Goal: Task Accomplishment & Management: Use online tool/utility

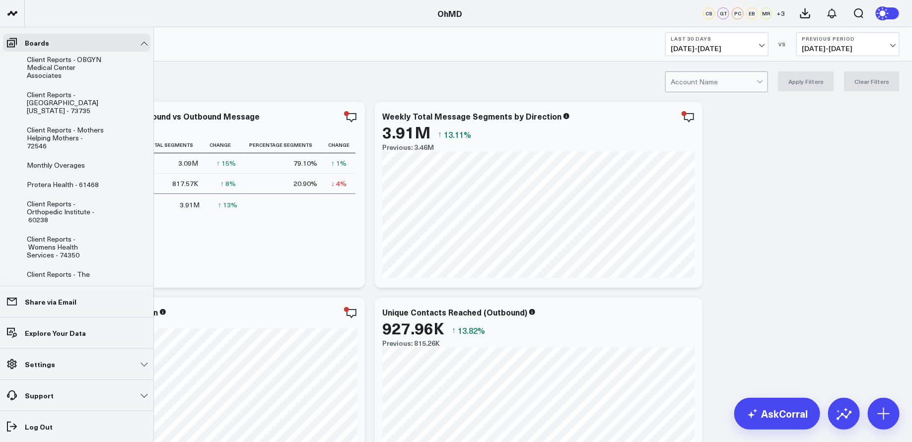
scroll to position [160, 0]
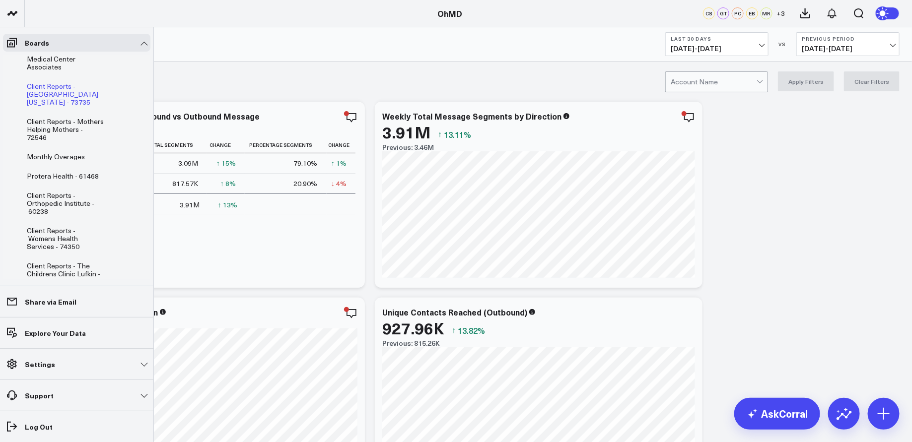
click at [77, 81] on span "Client Reports - [GEOGRAPHIC_DATA][US_STATE] - 73735" at bounding box center [62, 93] width 71 height 25
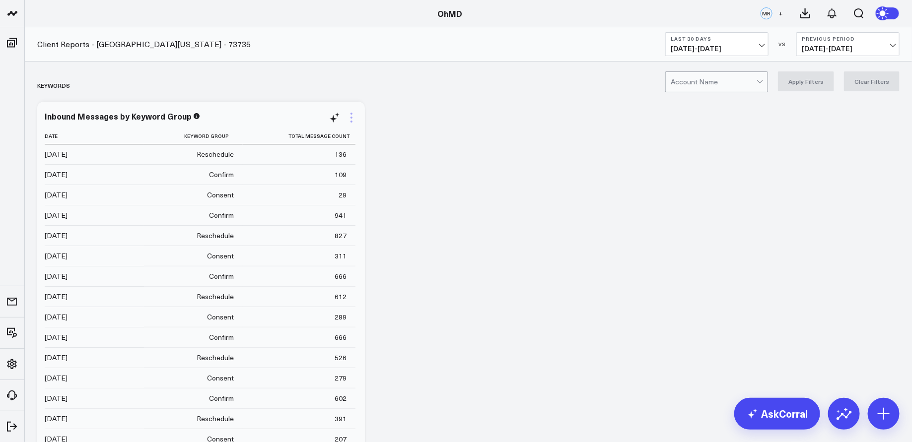
click at [350, 117] on icon at bounding box center [351, 118] width 2 height 2
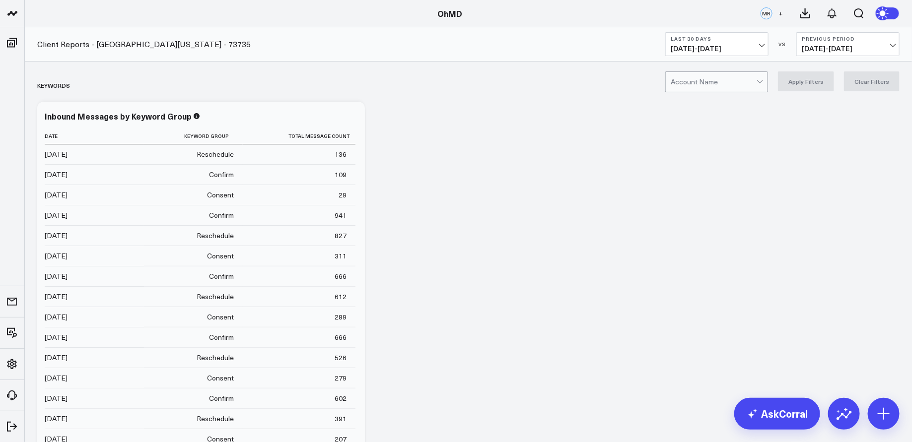
click at [756, 80] on div at bounding box center [713, 82] width 86 height 20
type input "university of maryland"
click at [736, 112] on div "University Of Maryland - 73735" at bounding box center [716, 107] width 102 height 28
click at [801, 84] on button "Apply Filters" at bounding box center [806, 81] width 56 height 20
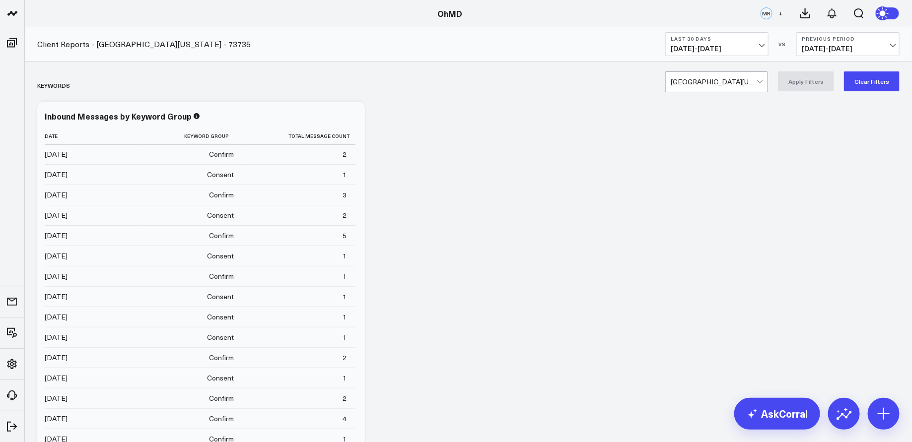
click at [760, 41] on b "Last 30 Days" at bounding box center [716, 39] width 92 height 6
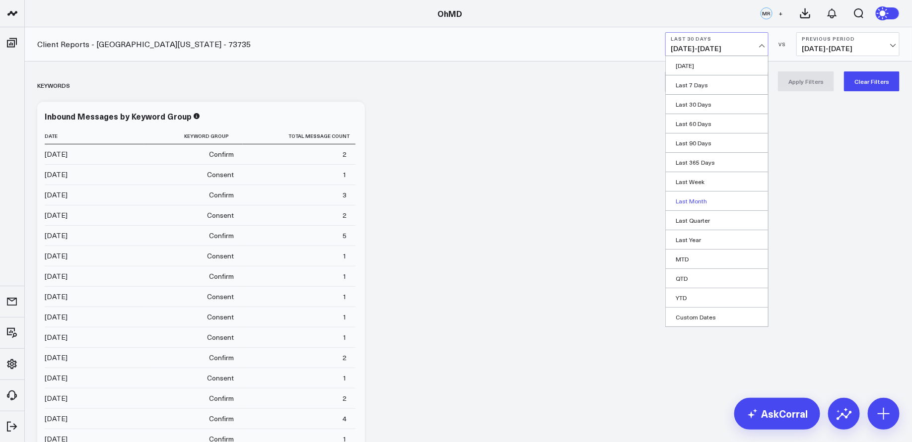
click at [703, 196] on link "Last Month" at bounding box center [716, 201] width 102 height 19
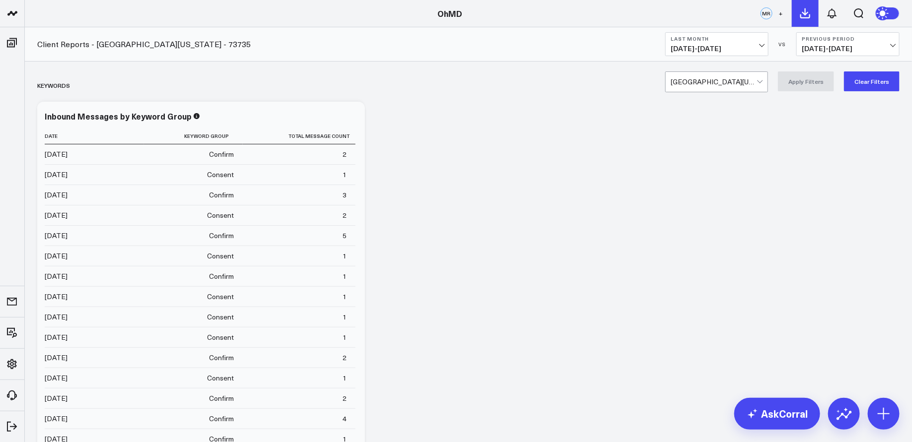
click at [809, 9] on icon at bounding box center [805, 13] width 12 height 12
click at [351, 117] on icon at bounding box center [351, 118] width 2 height 2
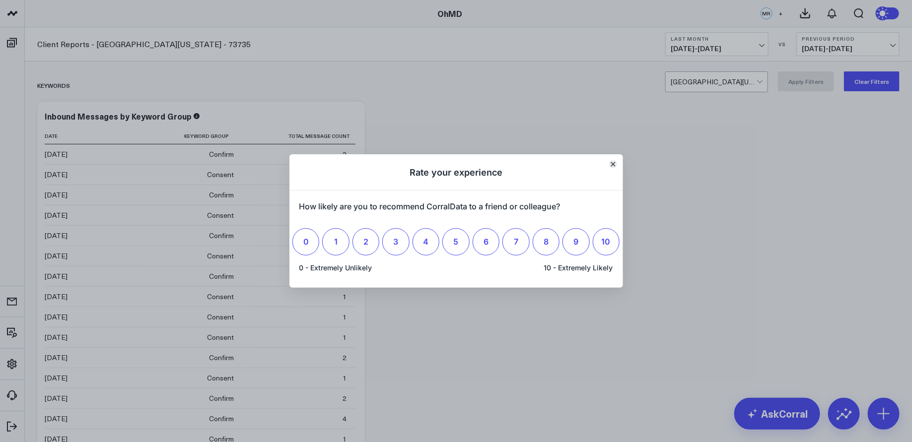
click at [613, 164] on icon "Close" at bounding box center [612, 164] width 4 height 4
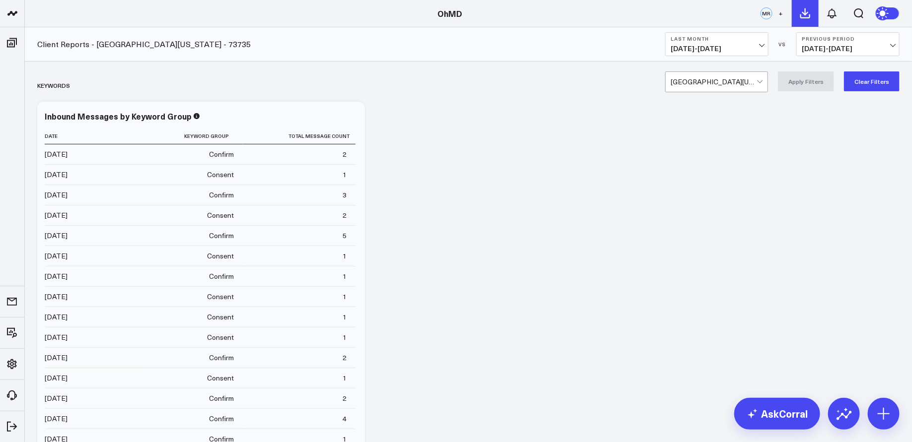
click at [803, 13] on icon at bounding box center [804, 13] width 9 height 9
click at [835, 12] on icon at bounding box center [832, 13] width 8 height 9
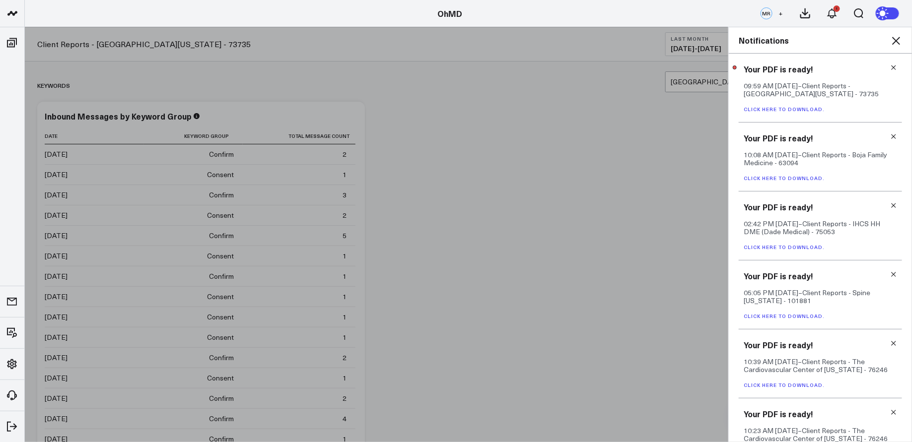
click at [811, 109] on link "Click here to download." at bounding box center [783, 109] width 81 height 7
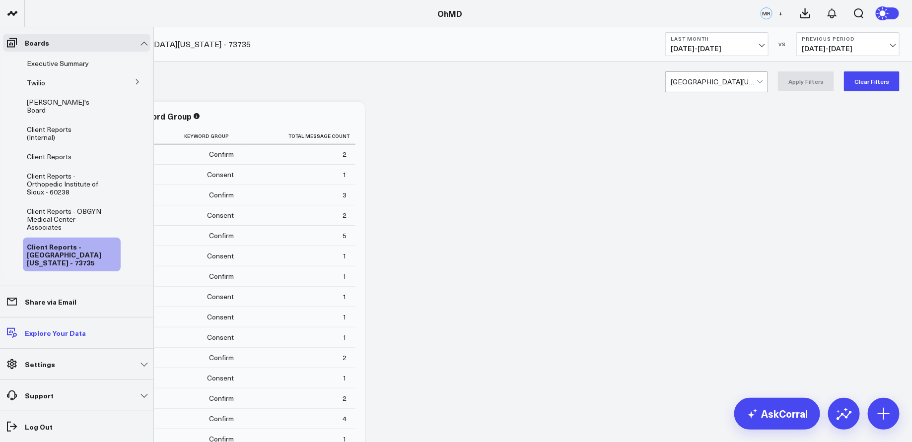
click at [58, 333] on p "Explore Your Data" at bounding box center [55, 333] width 61 height 8
click at [57, 335] on p "Explore Your Data" at bounding box center [55, 333] width 61 height 8
click at [63, 333] on p "Explore Your Data" at bounding box center [55, 333] width 61 height 8
click at [60, 152] on span "Client Reports" at bounding box center [49, 156] width 45 height 9
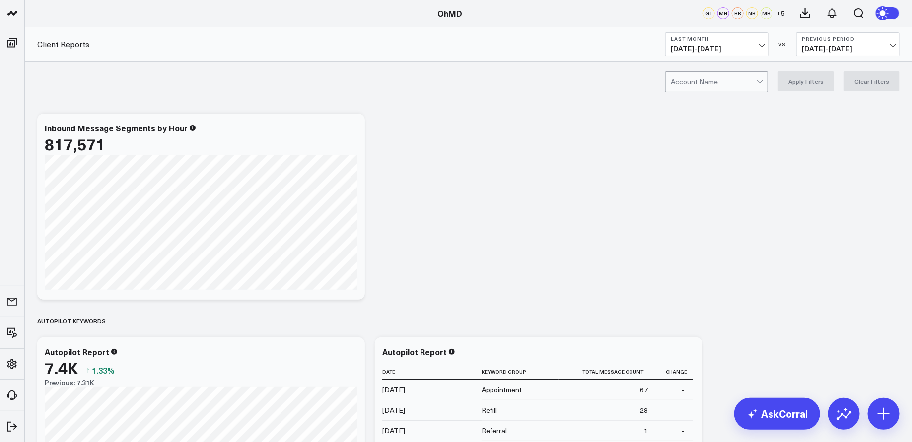
click at [703, 80] on div at bounding box center [713, 82] width 86 height 20
type input "hometown"
click at [716, 107] on div "Hometown Pediatrics - 101651" at bounding box center [716, 107] width 102 height 28
click at [756, 44] on button "Last Month [DATE] - [DATE]" at bounding box center [716, 44] width 103 height 24
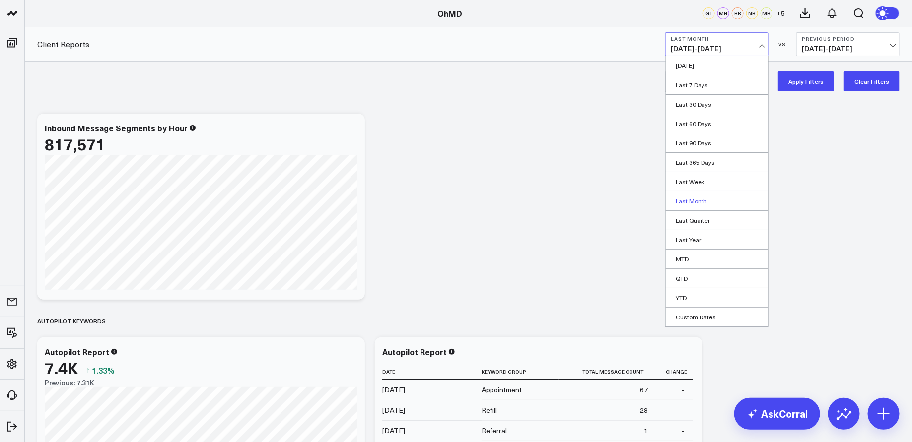
click at [715, 198] on link "Last Month" at bounding box center [716, 201] width 102 height 19
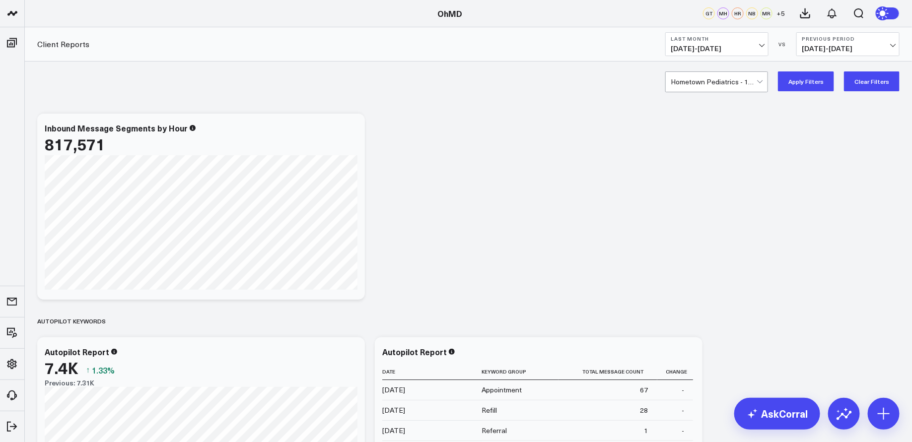
click at [814, 81] on button "Apply Filters" at bounding box center [806, 81] width 56 height 20
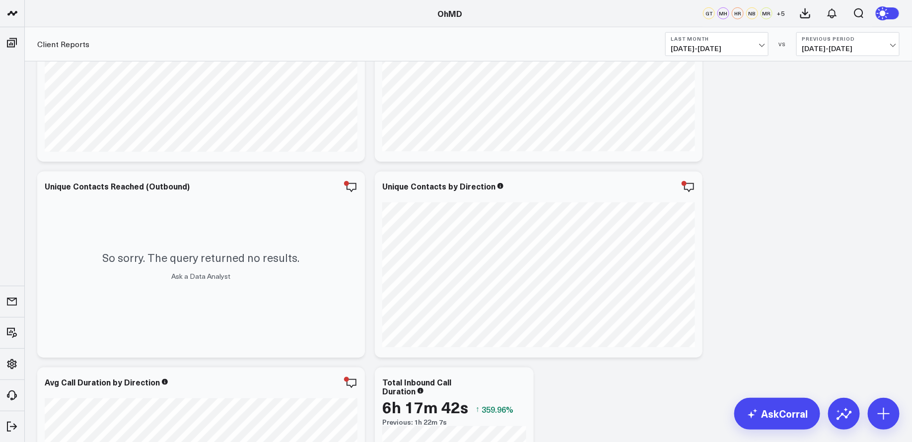
scroll to position [2213, 0]
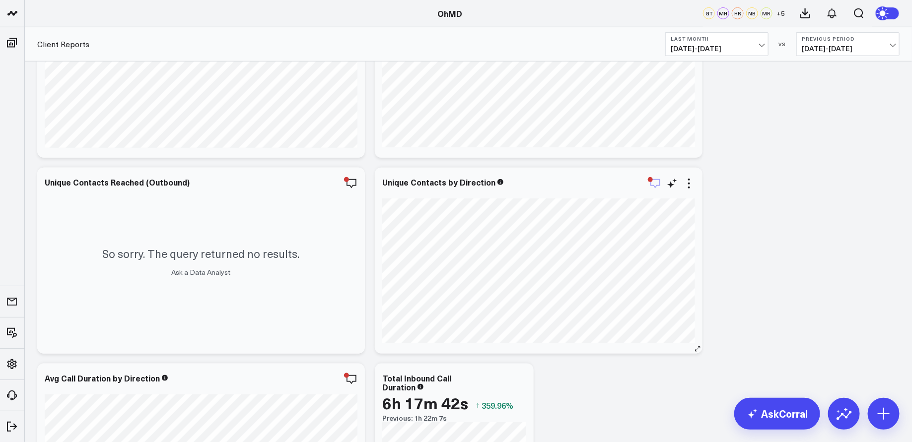
click at [656, 182] on icon "button" at bounding box center [655, 184] width 12 height 12
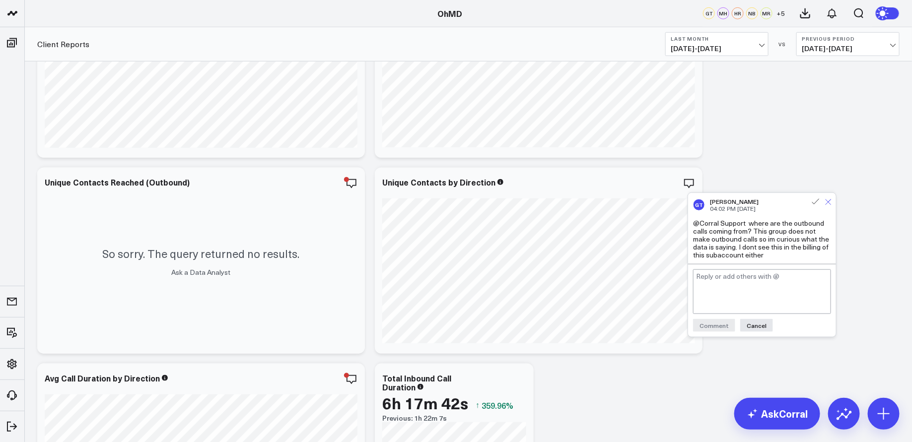
click at [830, 203] on icon at bounding box center [828, 202] width 6 height 6
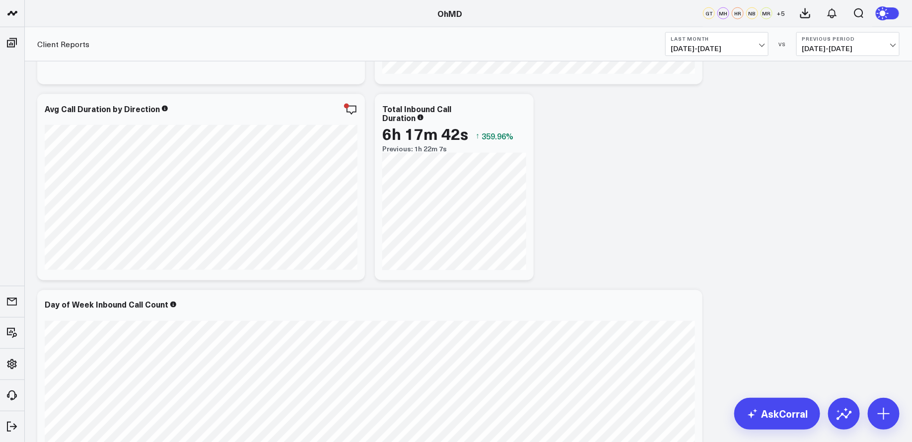
scroll to position [2489, 0]
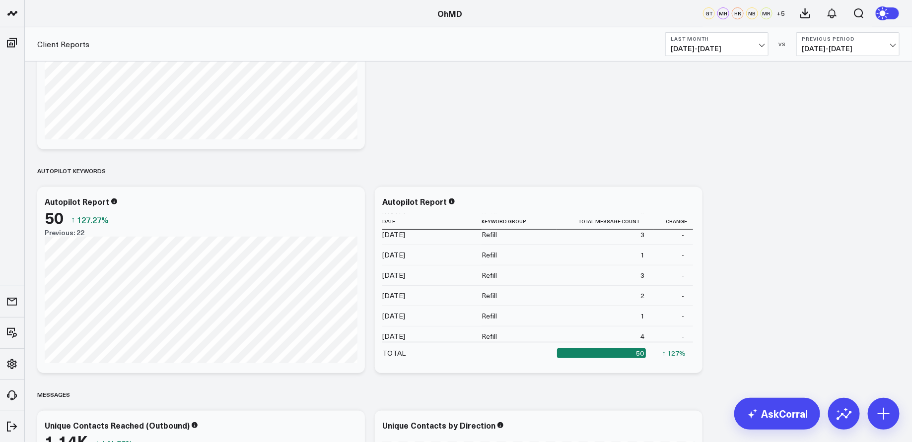
scroll to position [0, 0]
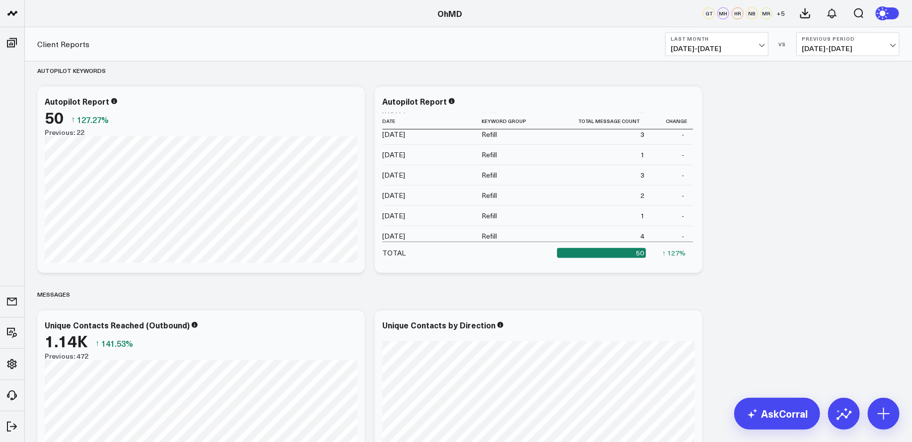
scroll to position [219, 0]
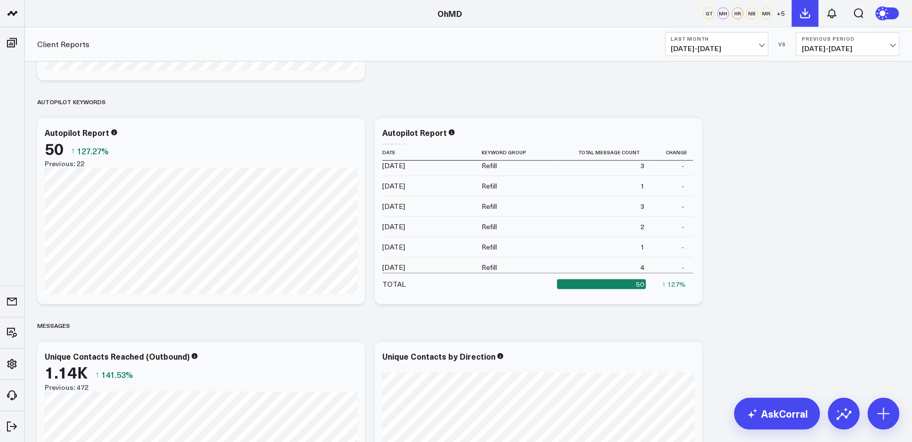
click at [802, 17] on icon at bounding box center [804, 13] width 9 height 9
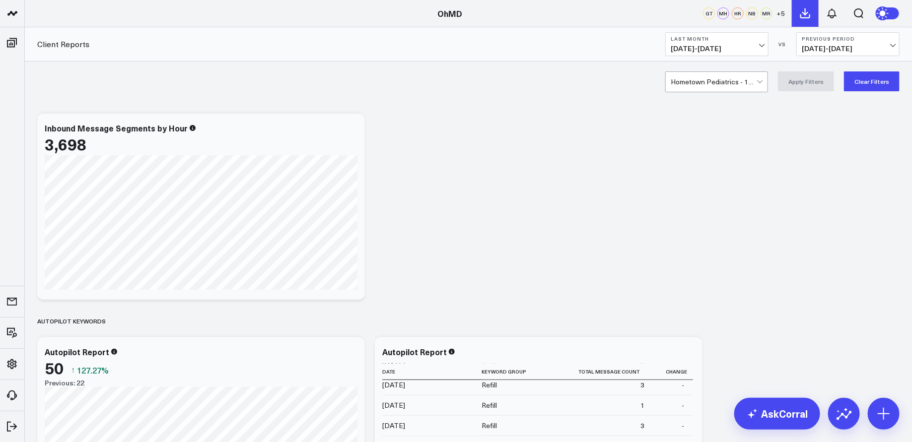
click at [804, 14] on icon at bounding box center [805, 13] width 12 height 12
click at [806, 11] on icon at bounding box center [805, 13] width 12 height 12
click at [835, 9] on icon at bounding box center [832, 13] width 12 height 12
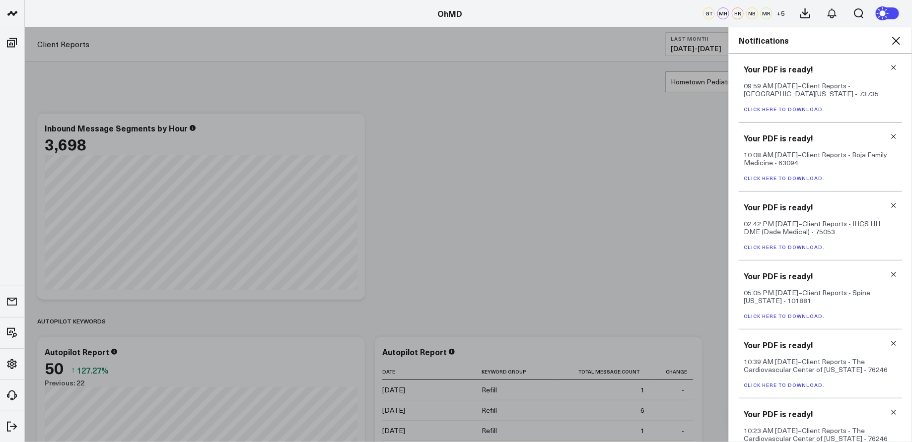
click at [898, 41] on icon at bounding box center [896, 41] width 12 height 12
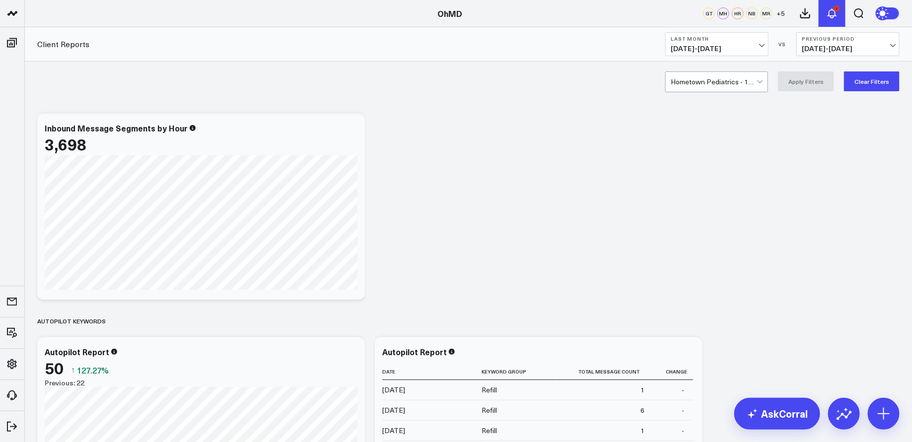
click at [832, 15] on icon at bounding box center [832, 13] width 12 height 12
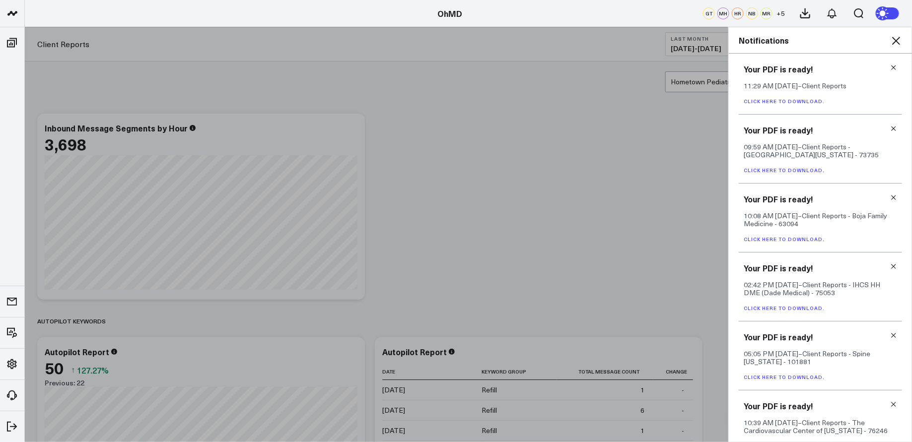
click at [810, 101] on link "Click here to download." at bounding box center [783, 101] width 81 height 7
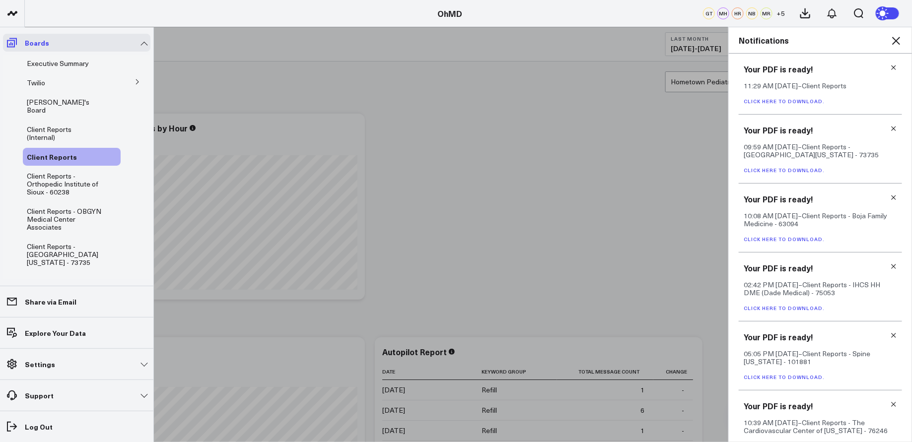
click at [15, 41] on icon at bounding box center [12, 43] width 12 height 12
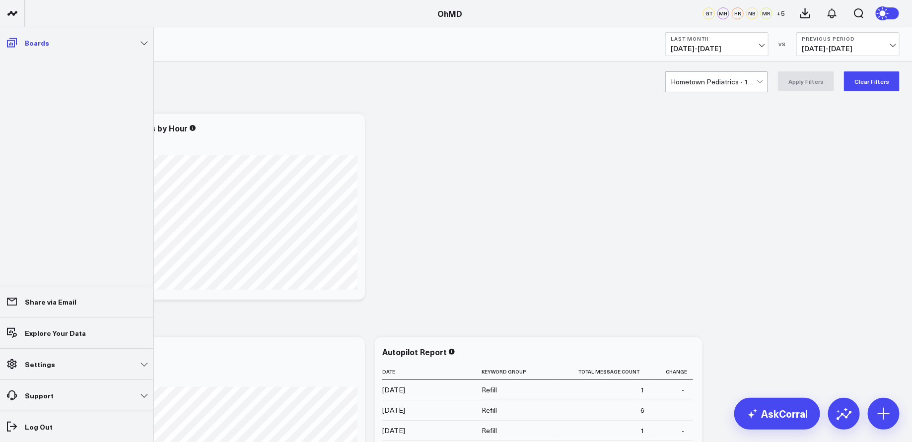
click at [45, 44] on p "Boards" at bounding box center [37, 43] width 24 height 8
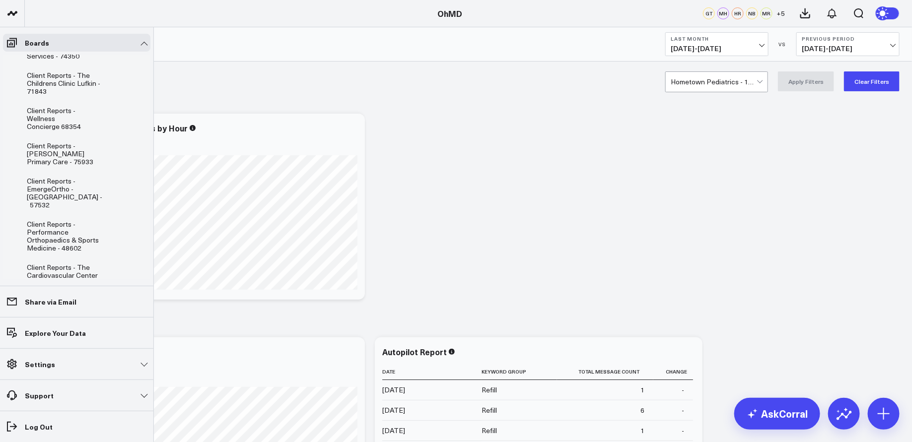
scroll to position [339, 0]
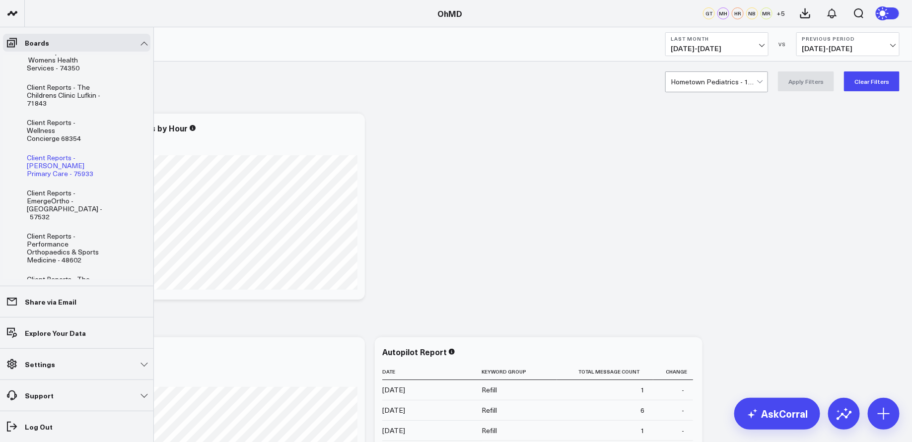
click at [75, 153] on span "Client Reports - [PERSON_NAME] Primary Care - 75933" at bounding box center [60, 165] width 66 height 25
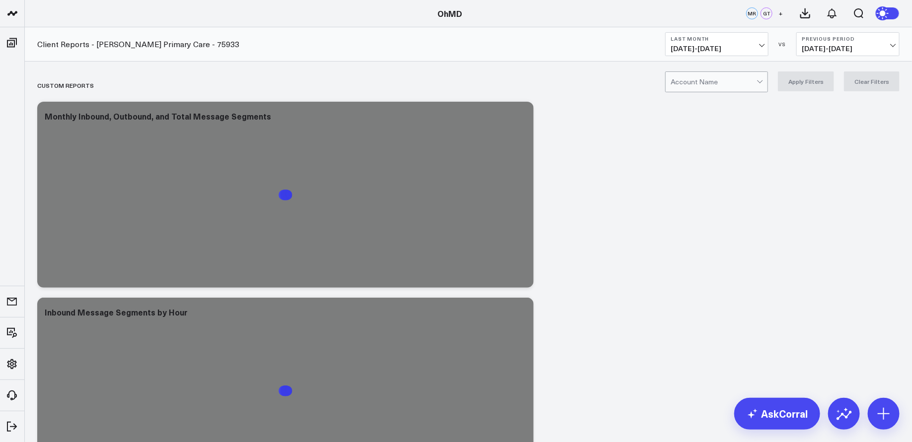
click at [718, 81] on div at bounding box center [713, 82] width 86 height 20
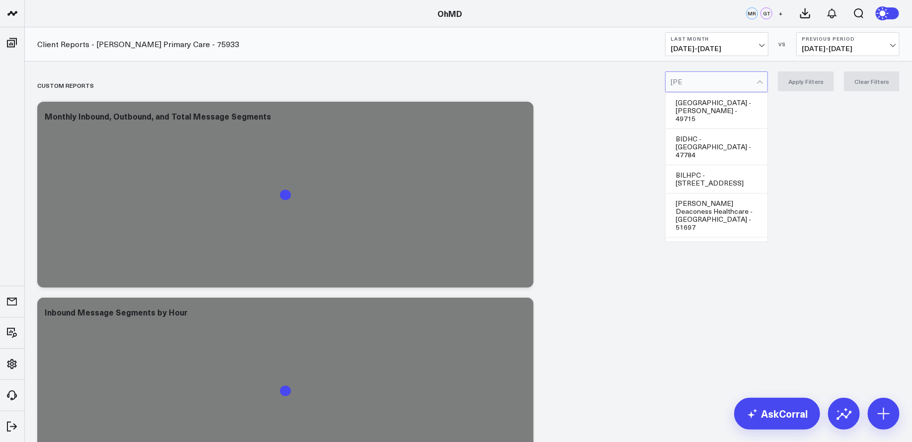
type input "burke"
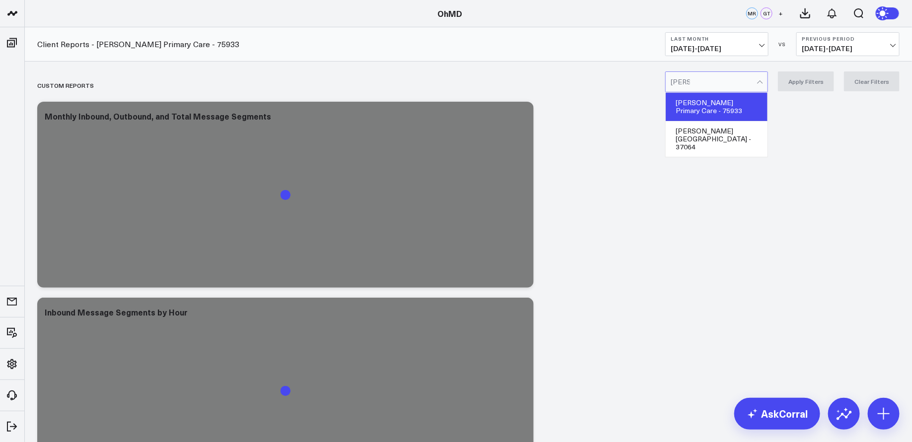
click at [729, 102] on div "Burke Primary Care - 75933" at bounding box center [716, 107] width 102 height 28
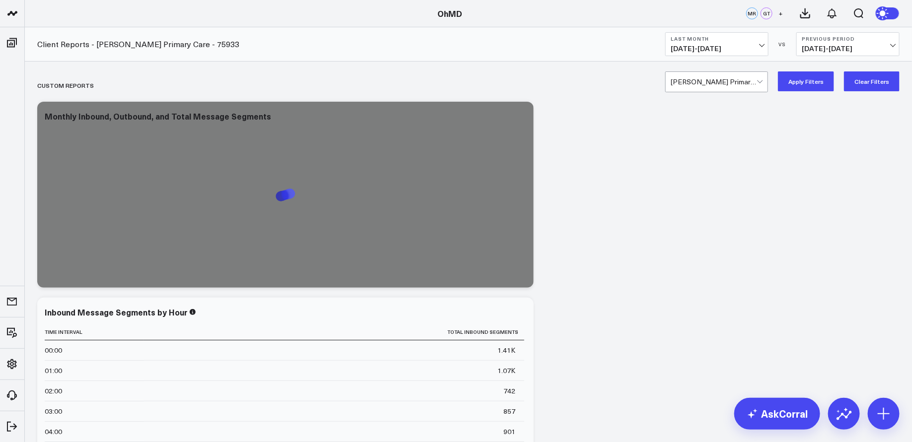
click at [812, 76] on button "Apply Filters" at bounding box center [806, 81] width 56 height 20
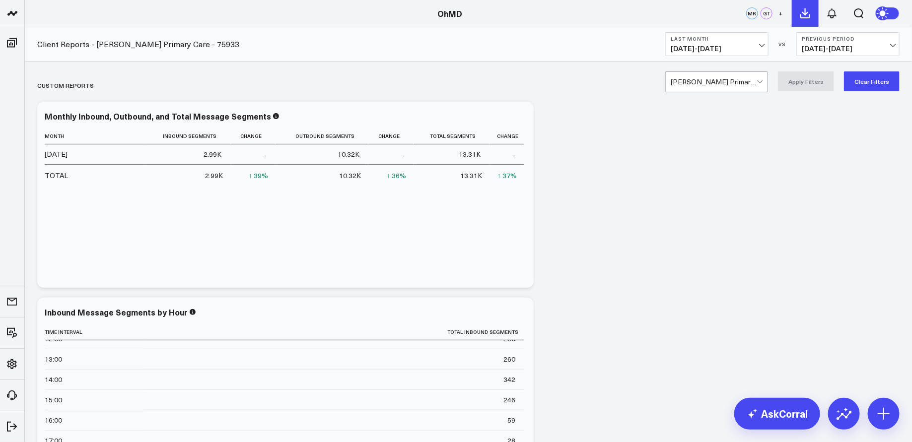
click at [809, 11] on icon at bounding box center [805, 13] width 12 height 12
click at [804, 8] on icon at bounding box center [805, 13] width 12 height 12
click at [833, 12] on icon at bounding box center [832, 13] width 12 height 12
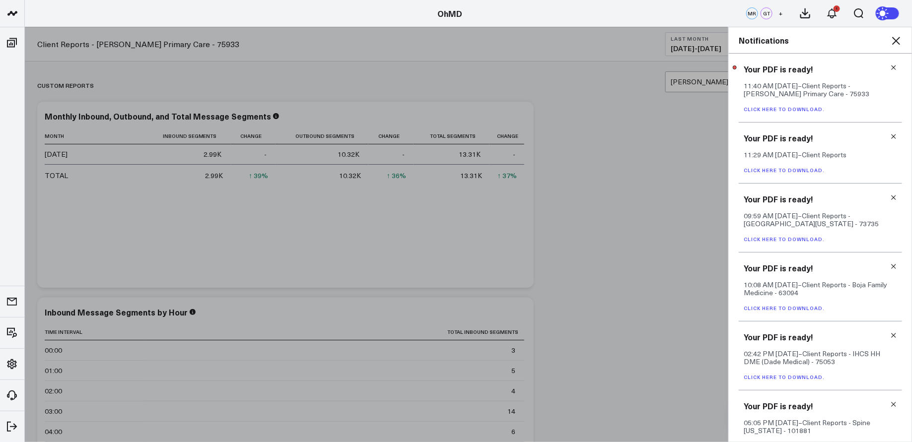
click at [813, 108] on link "Click here to download." at bounding box center [783, 109] width 81 height 7
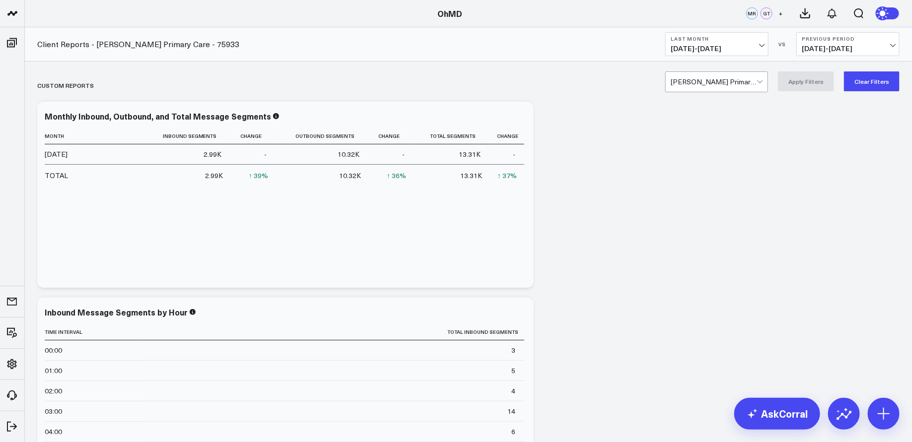
click at [738, 80] on div at bounding box center [713, 82] width 86 height 20
type input "bluestone"
click at [690, 105] on div "Bluestone Health - 102013" at bounding box center [716, 107] width 102 height 28
click at [811, 82] on button "Apply Filters" at bounding box center [806, 81] width 56 height 20
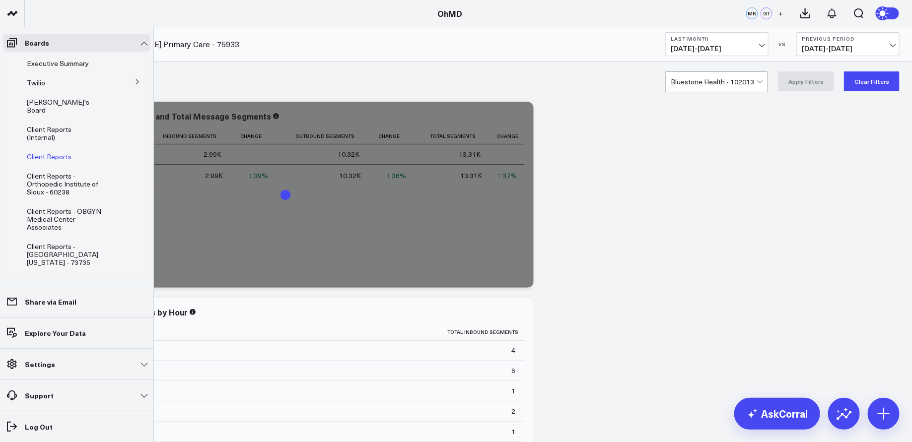
click at [54, 152] on span "Client Reports" at bounding box center [49, 156] width 45 height 9
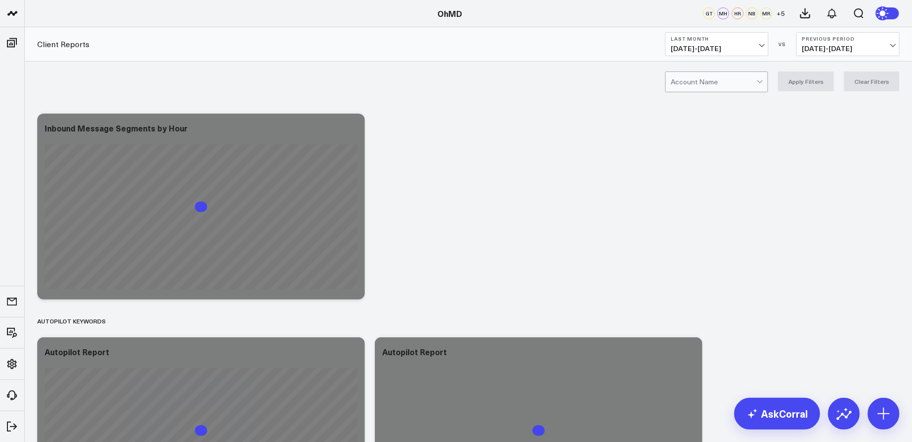
click at [704, 83] on div at bounding box center [713, 82] width 86 height 20
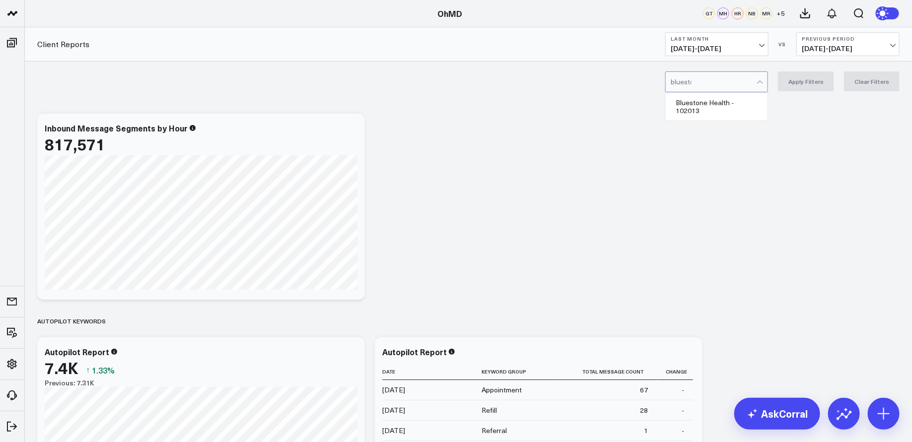
type input "bluestone"
click at [733, 103] on div "Bluestone Health - 102013" at bounding box center [716, 107] width 102 height 28
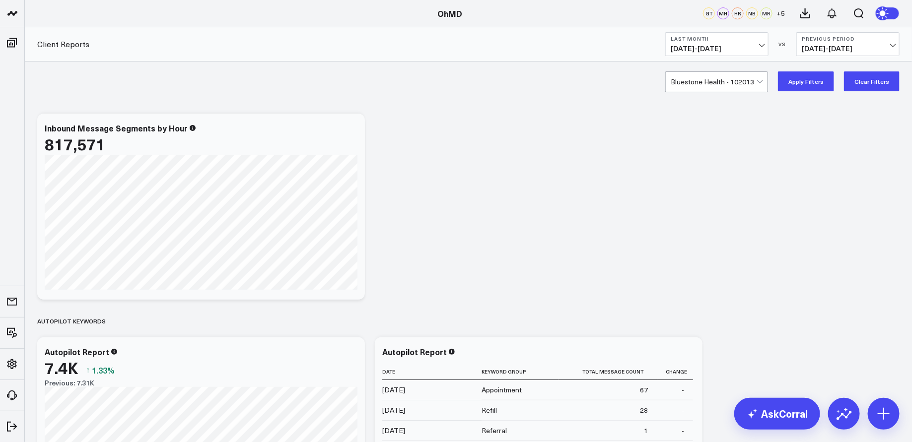
click at [801, 77] on button "Apply Filters" at bounding box center [806, 81] width 56 height 20
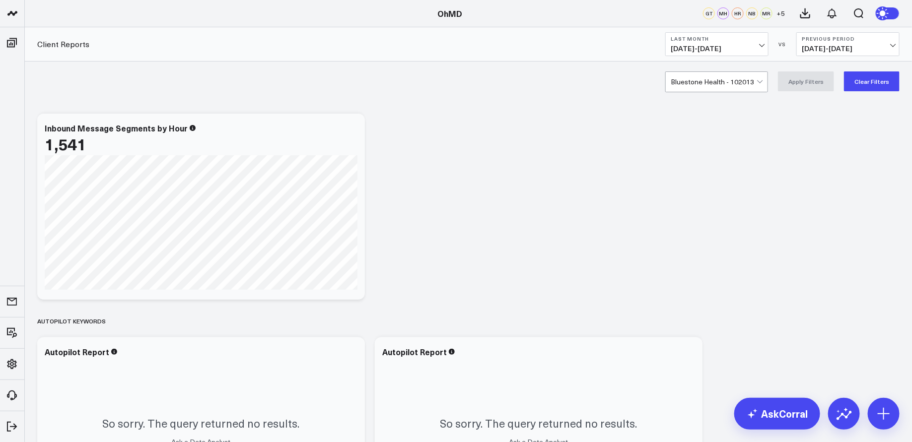
click at [746, 46] on span "09/01/25 - 09/30/25" at bounding box center [716, 49] width 92 height 8
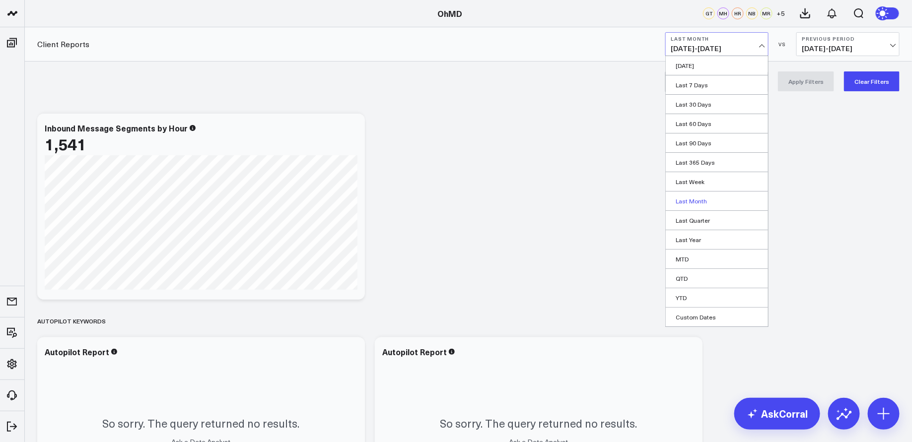
click at [699, 197] on link "Last Month" at bounding box center [716, 201] width 102 height 19
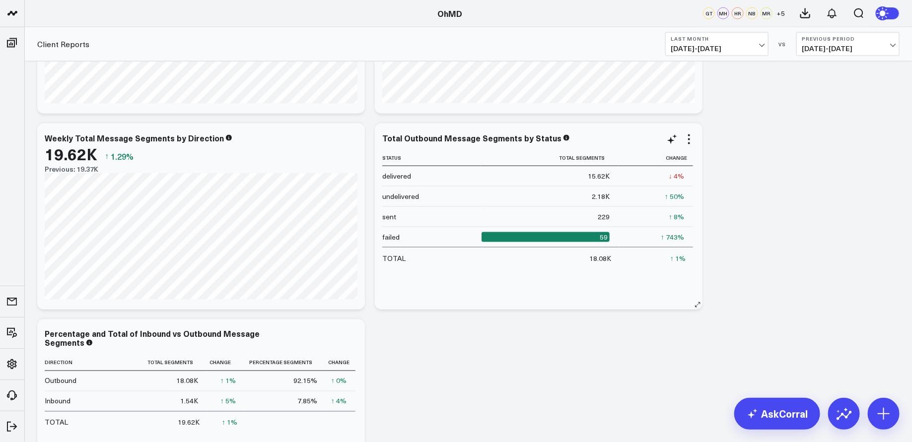
scroll to position [646, 0]
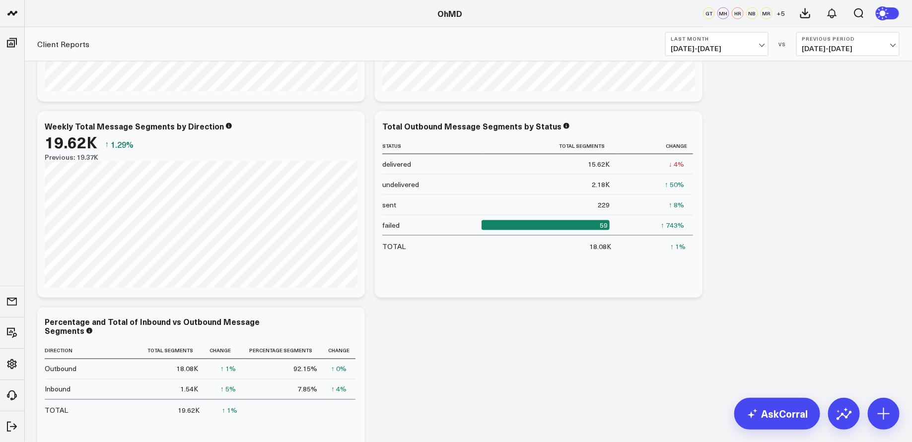
click at [562, 11] on div "OhMD" at bounding box center [449, 13] width 899 height 11
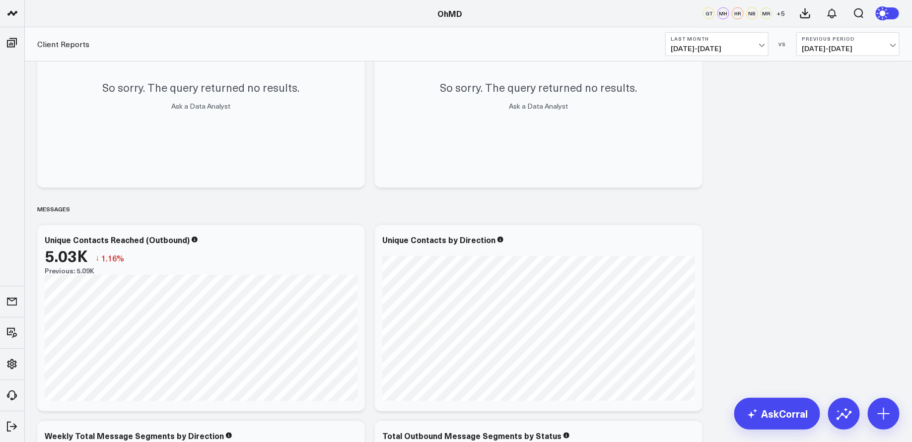
scroll to position [0, 0]
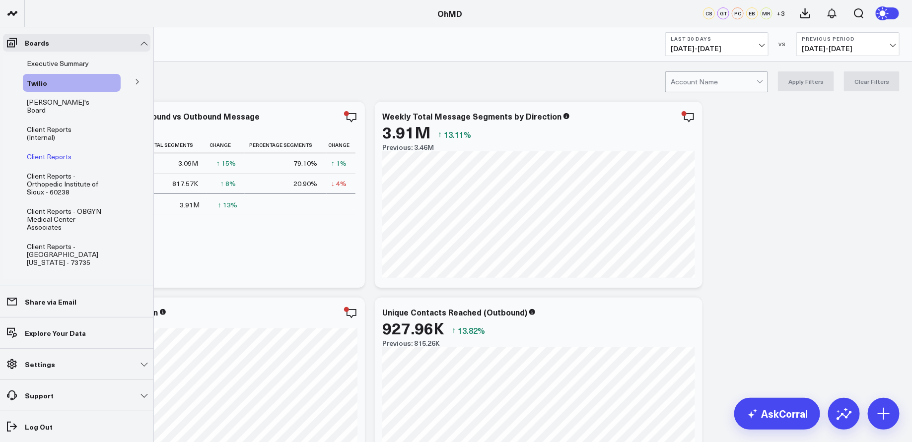
click at [59, 152] on span "Client Reports" at bounding box center [49, 156] width 45 height 9
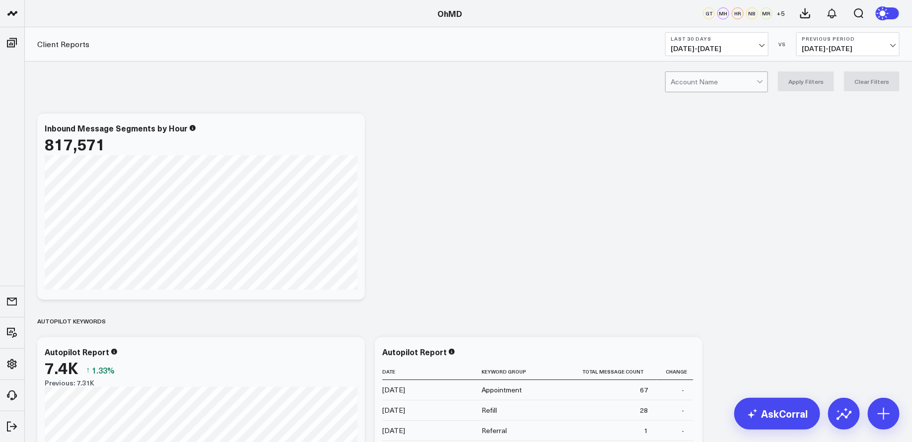
click at [701, 81] on div at bounding box center [713, 82] width 86 height 20
type input "bluestone"
click at [722, 100] on div "Bluestone Health - 102013" at bounding box center [716, 107] width 102 height 28
click at [816, 78] on button "Apply Filters" at bounding box center [806, 81] width 56 height 20
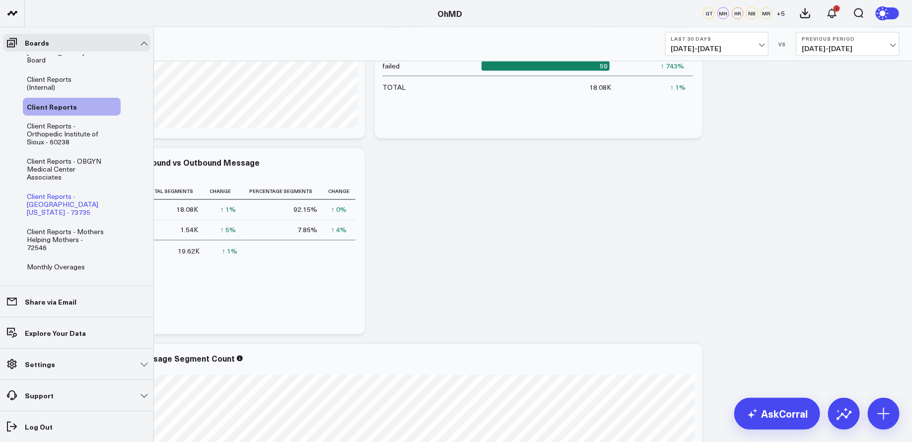
scroll to position [52, 0]
click at [64, 260] on span "Monthly Overages" at bounding box center [56, 264] width 58 height 9
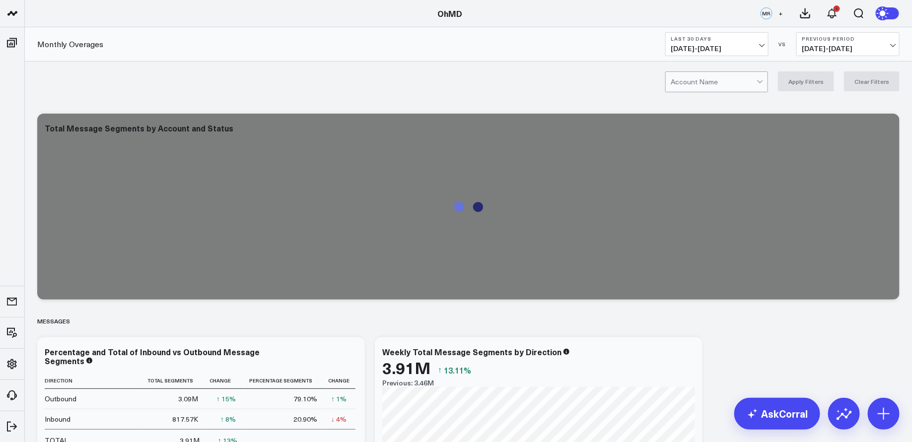
click at [693, 83] on div at bounding box center [713, 82] width 86 height 20
type input "bluestone"
click at [712, 102] on div "Bluestone Health - 102013" at bounding box center [716, 107] width 102 height 28
click at [813, 86] on button "Apply Filters" at bounding box center [806, 81] width 56 height 20
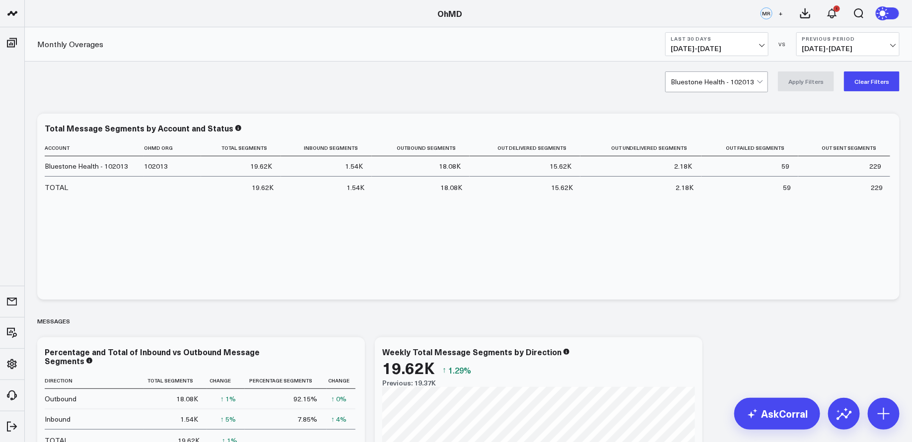
click at [752, 42] on button "Last 30 Days [DATE] - [DATE]" at bounding box center [716, 44] width 103 height 24
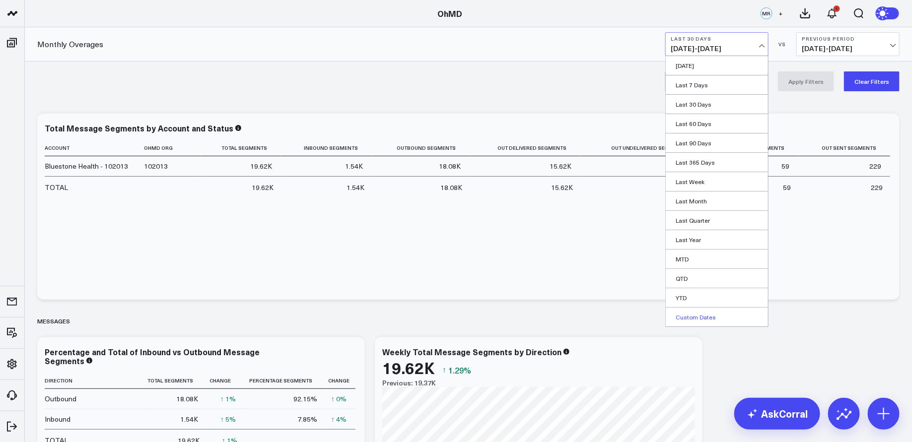
click at [703, 315] on link "Custom Dates" at bounding box center [716, 317] width 102 height 19
select select "9"
select select "2025"
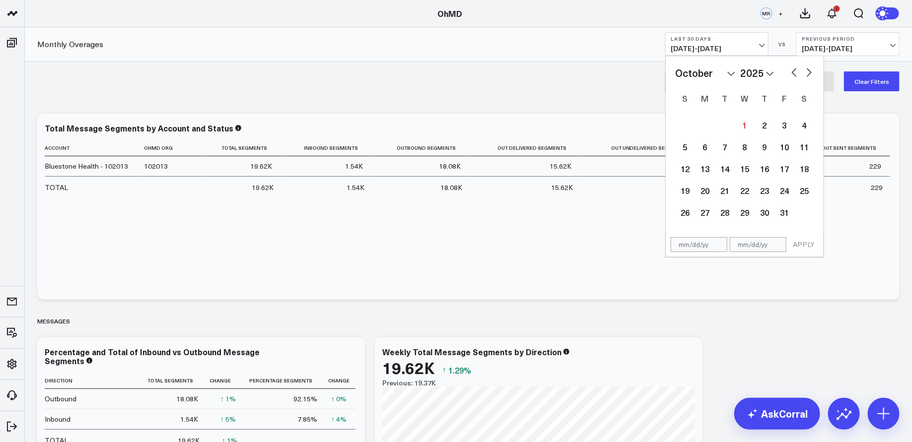
click at [787, 73] on div "January February March April May June July August September October November [D…" at bounding box center [744, 73] width 139 height 15
click at [793, 72] on button "button" at bounding box center [794, 72] width 10 height 12
select select "8"
select select "2025"
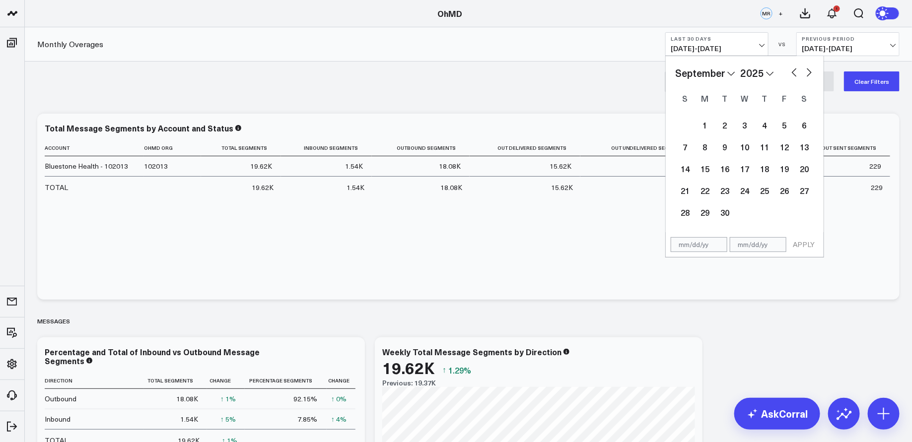
click at [793, 72] on button "button" at bounding box center [794, 72] width 10 height 12
select select "7"
select select "2025"
click at [782, 129] on div "1" at bounding box center [784, 125] width 20 height 20
type input "[DATE]"
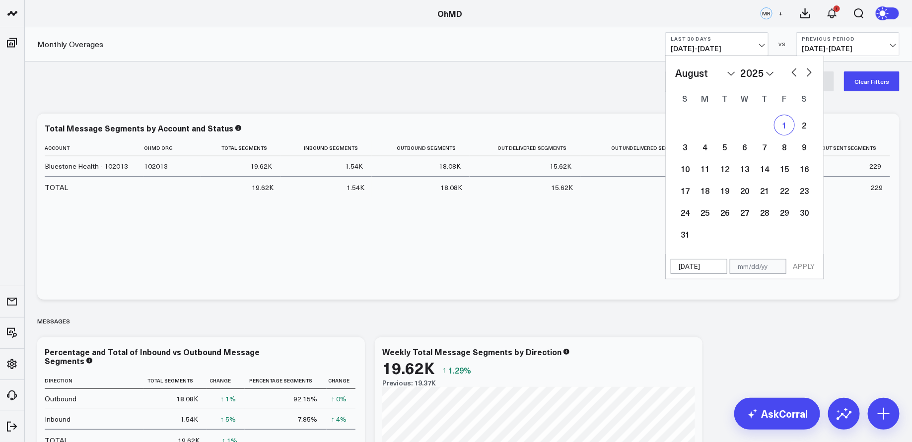
select select "7"
select select "2025"
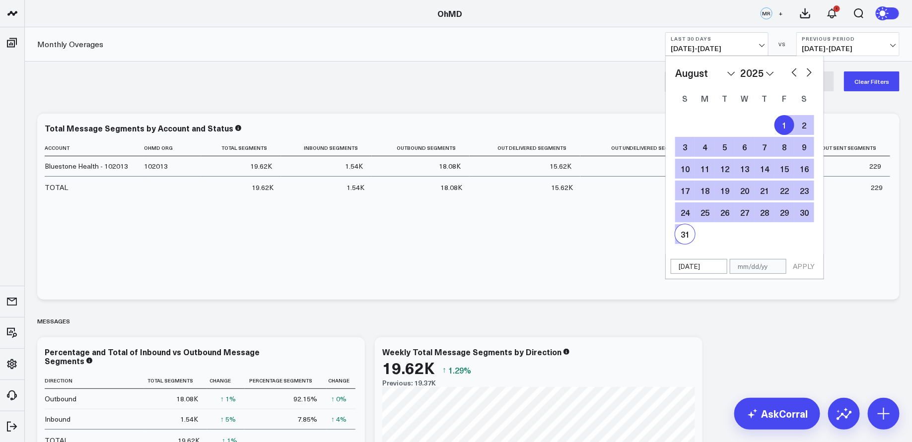
click at [682, 234] on div "31" at bounding box center [685, 234] width 20 height 20
type input "[DATE]"
select select "7"
select select "2025"
click at [804, 268] on button "APPLY" at bounding box center [804, 266] width 30 height 15
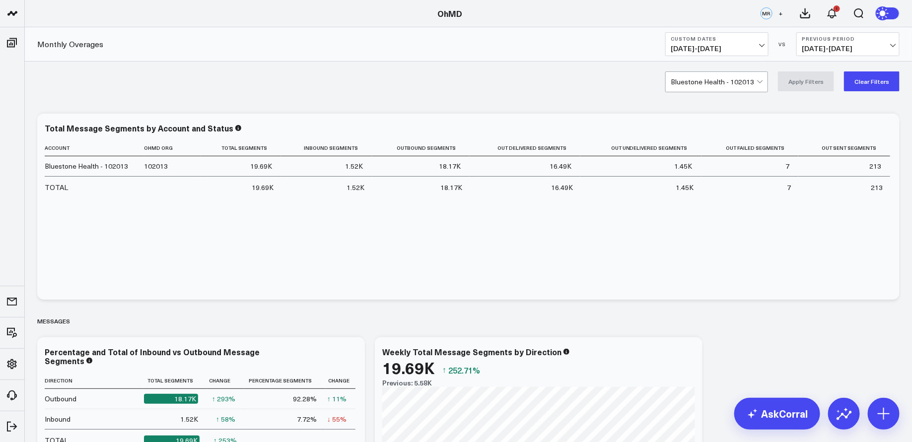
click at [734, 80] on div at bounding box center [713, 82] width 86 height 20
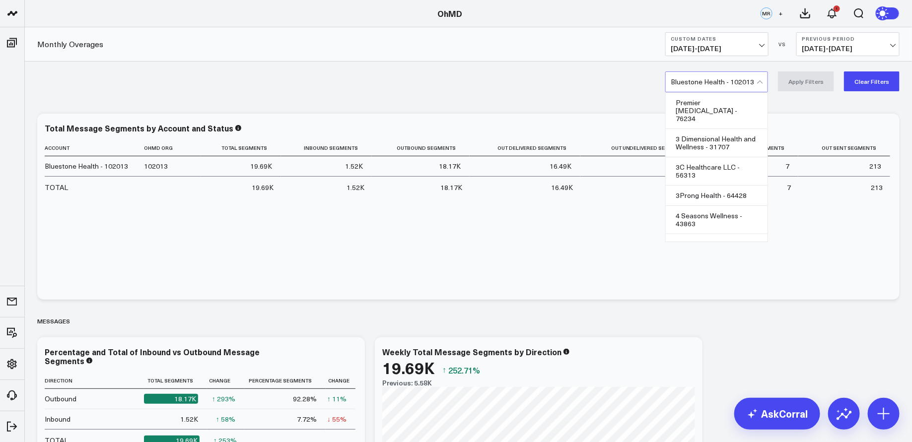
scroll to position [3481, 0]
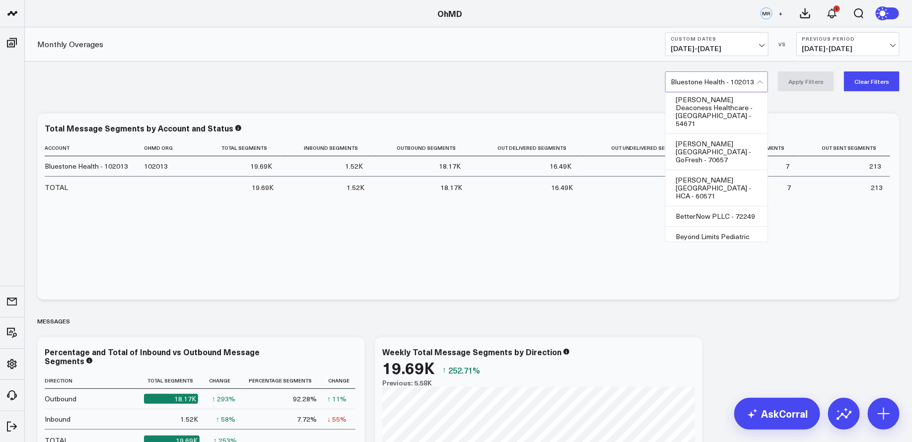
click at [733, 46] on span "[DATE] - [DATE]" at bounding box center [716, 49] width 92 height 8
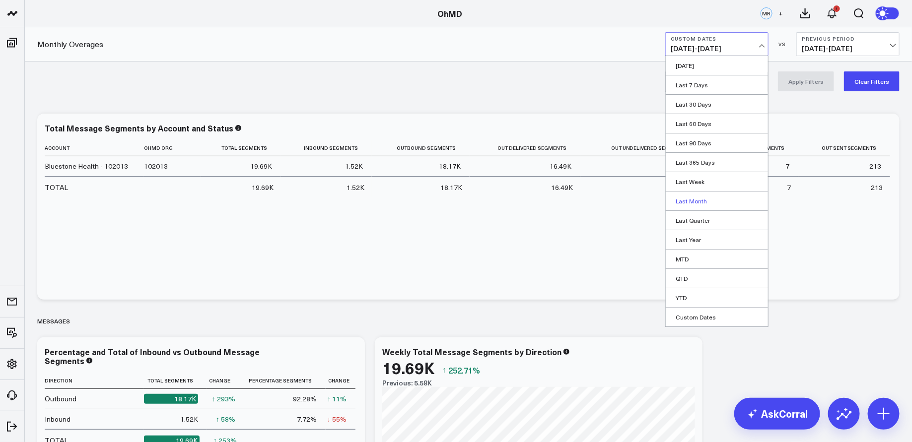
click at [697, 201] on link "Last Month" at bounding box center [716, 201] width 102 height 19
